Goal: Task Accomplishment & Management: Use online tool/utility

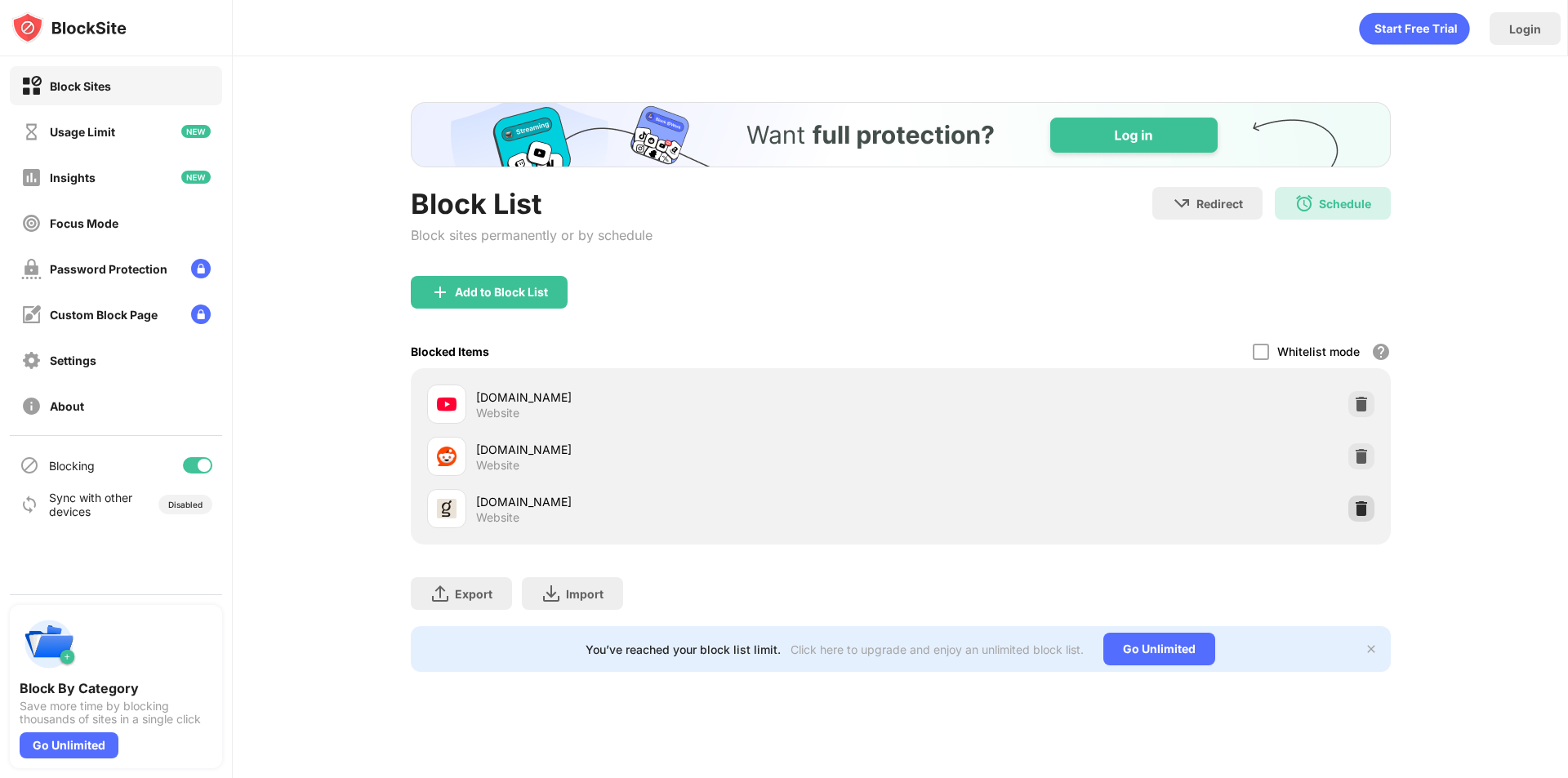
click at [1368, 505] on img at bounding box center [1361, 509] width 17 height 17
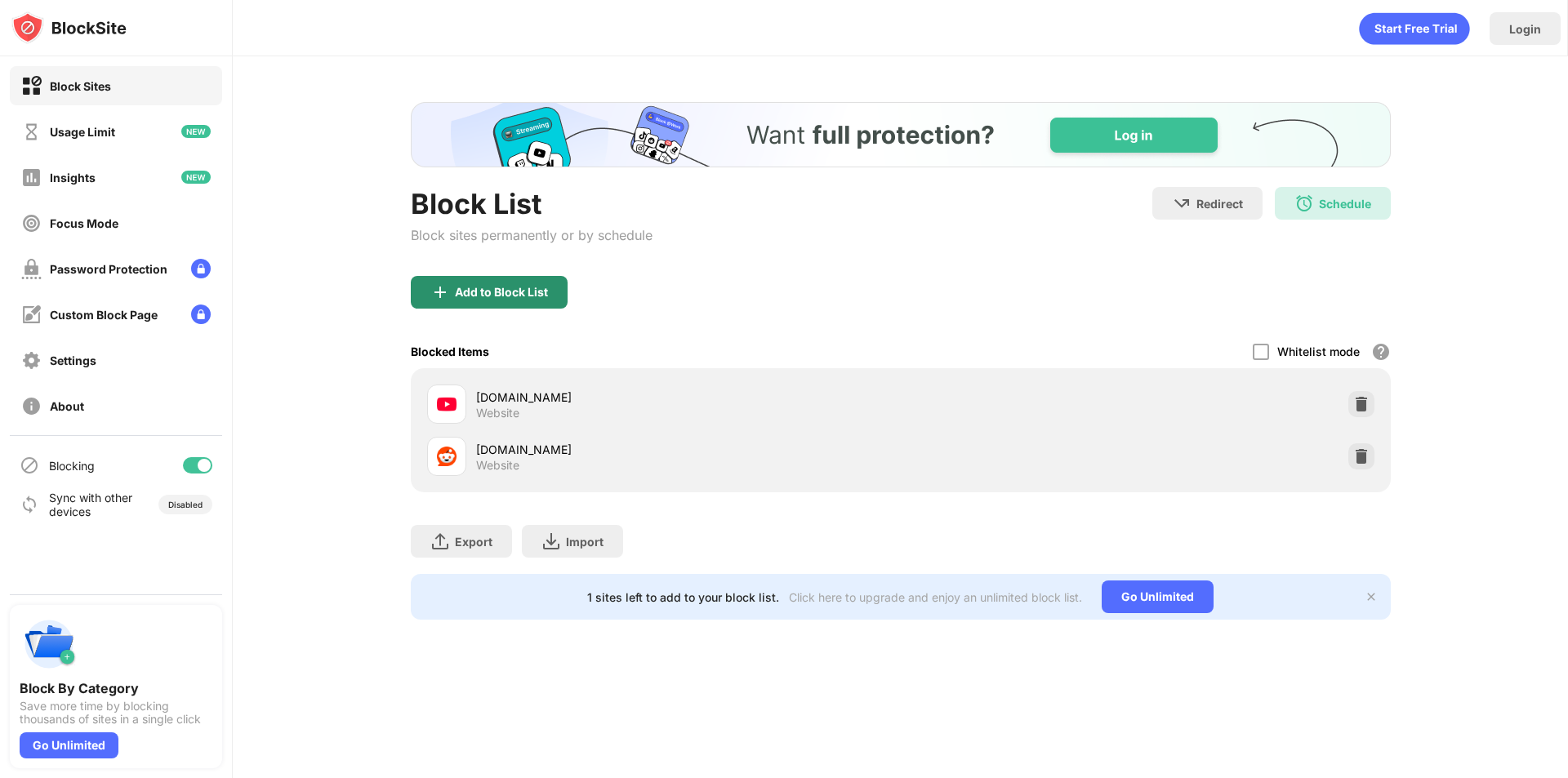
click at [508, 287] on div "Add to Block List" at bounding box center [501, 292] width 93 height 13
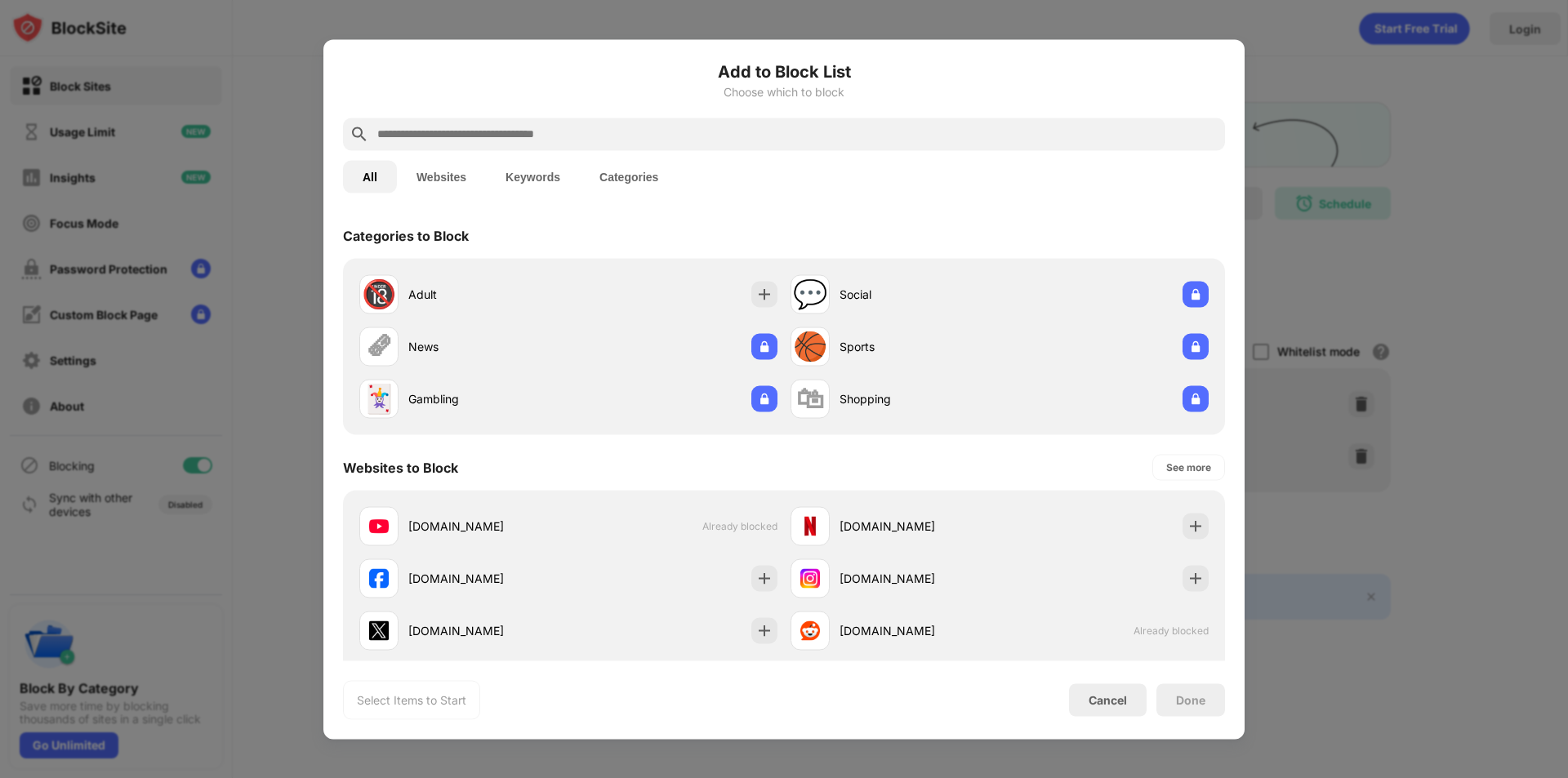
click at [500, 132] on input "text" at bounding box center [797, 133] width 843 height 19
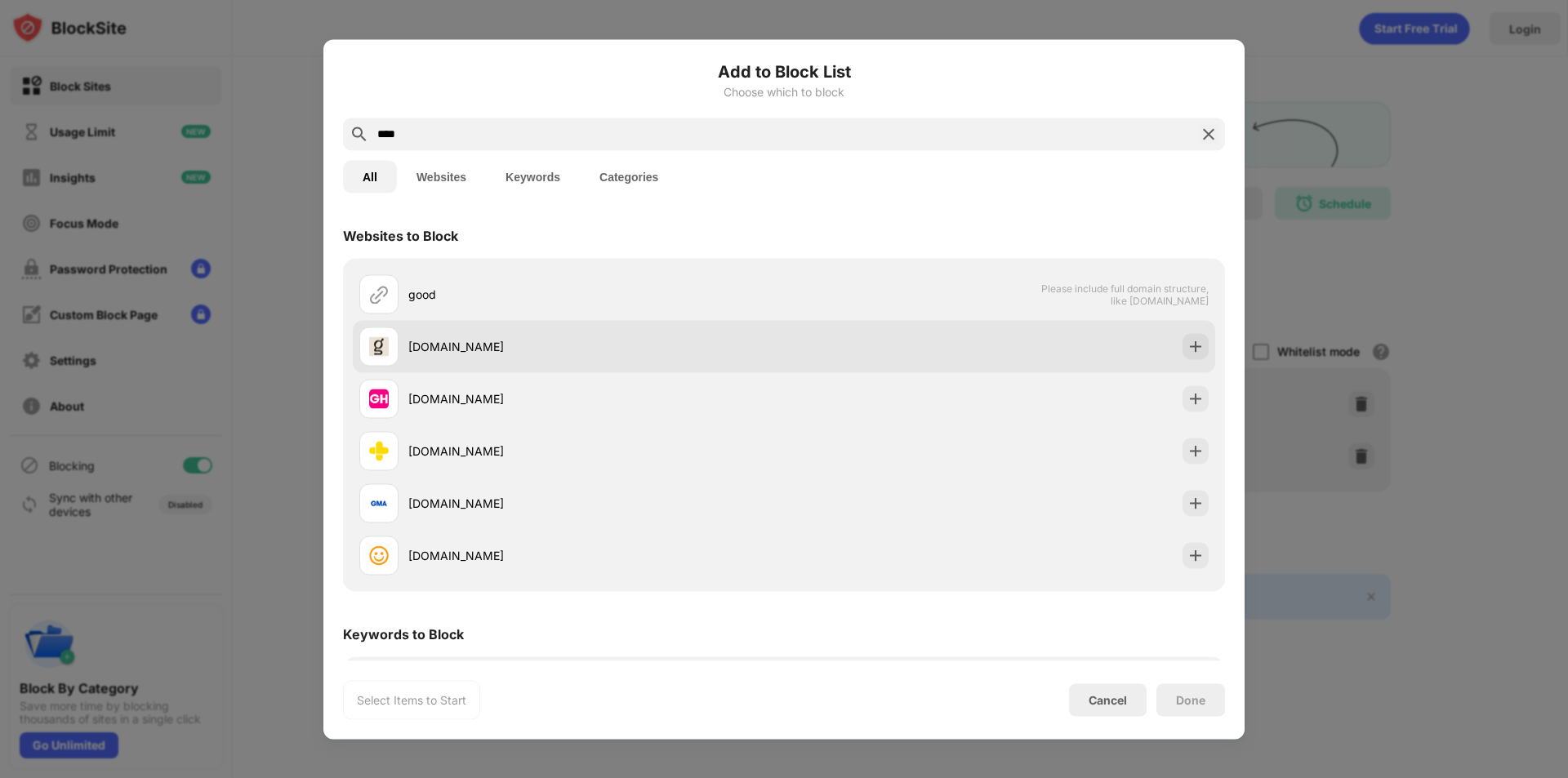
type input "****"
click at [635, 350] on div "[DOMAIN_NAME]" at bounding box center [596, 347] width 376 height 17
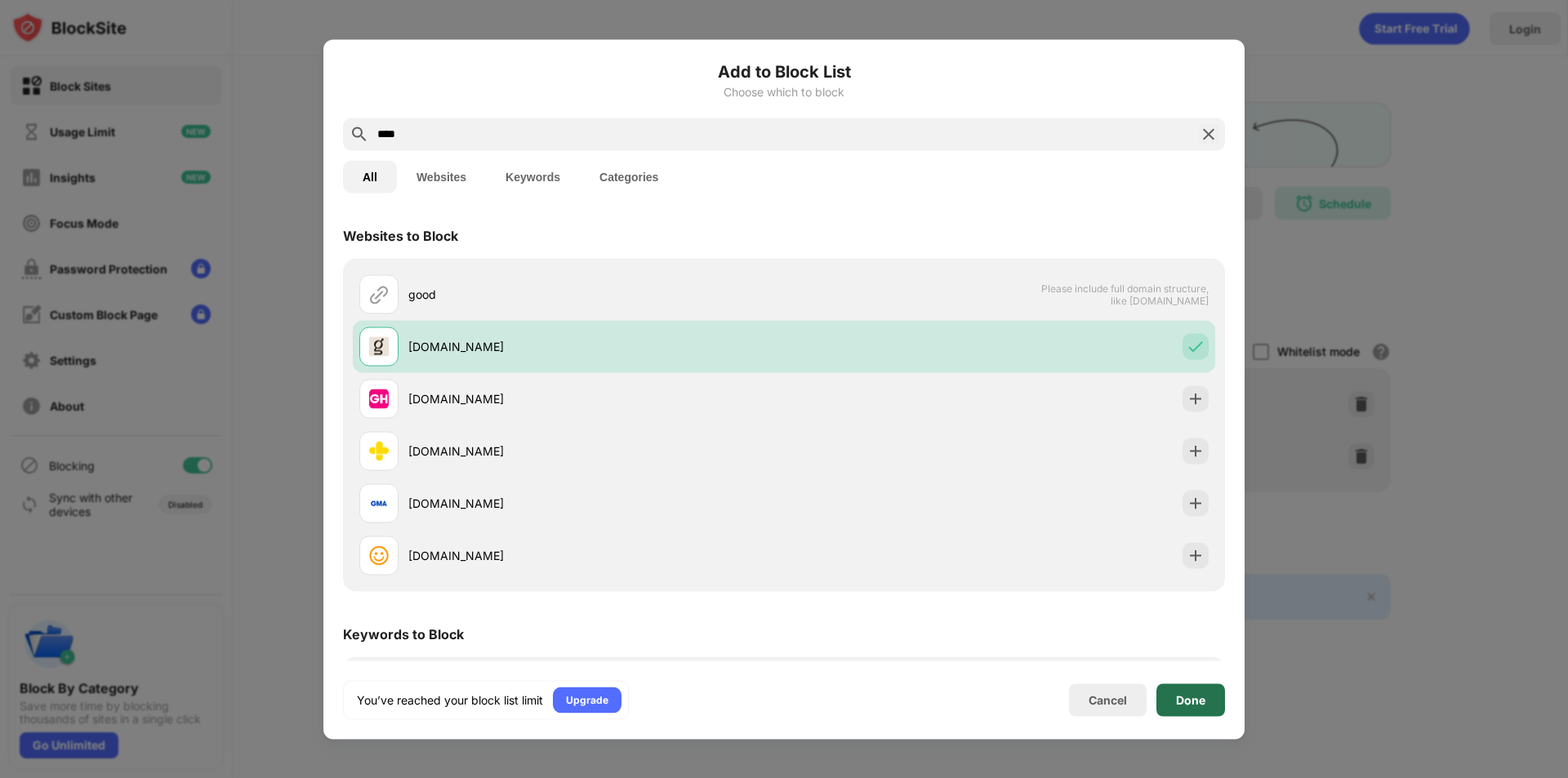
click at [1208, 705] on div "Done" at bounding box center [1191, 699] width 69 height 32
